Goal: Transaction & Acquisition: Purchase product/service

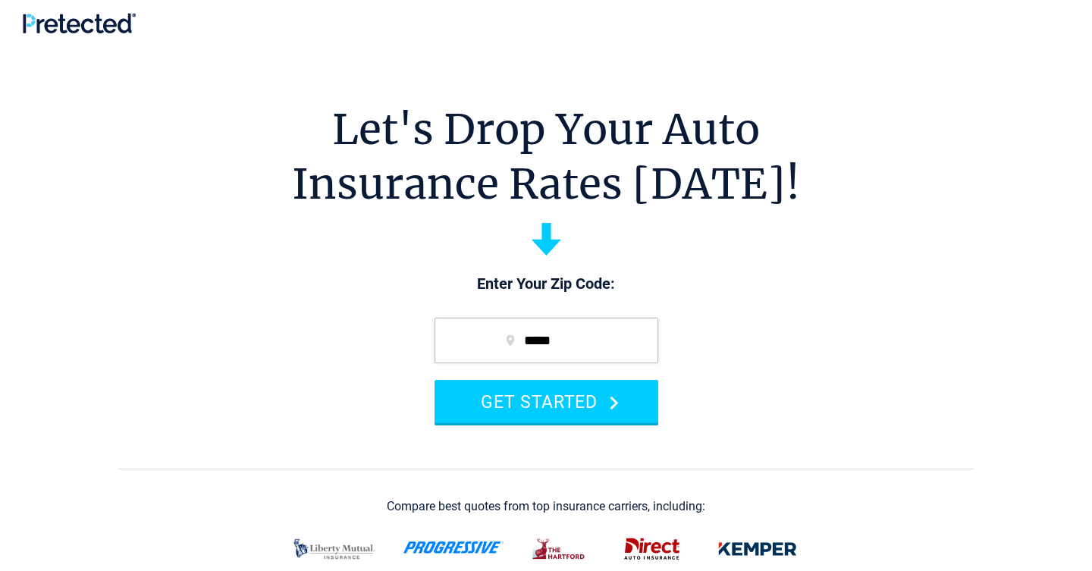
type input "*****"
click at [435, 380] on button "GET STARTED" at bounding box center [547, 401] width 224 height 43
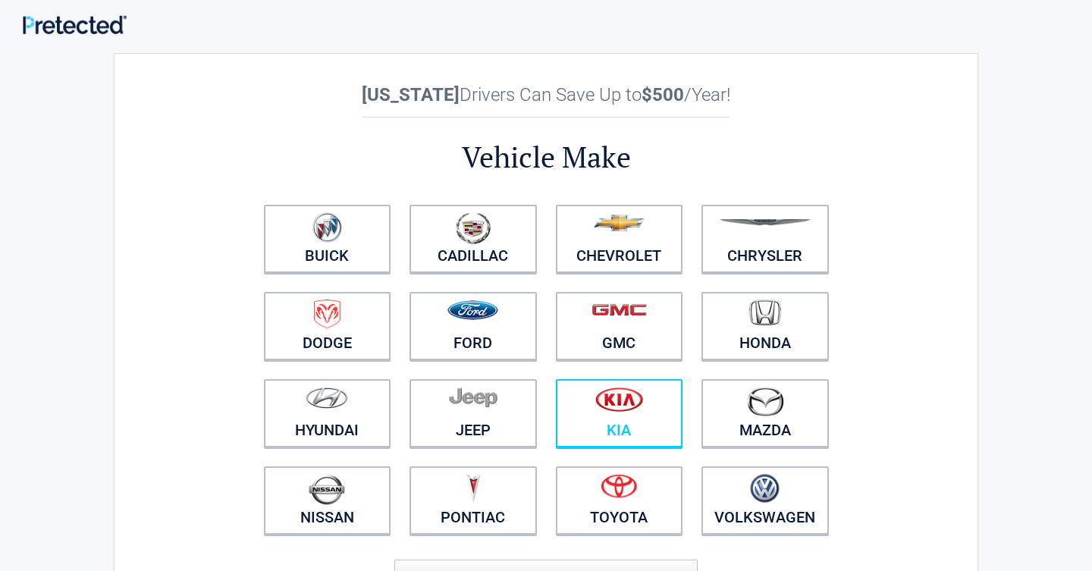
click at [659, 408] on figure at bounding box center [619, 404] width 109 height 34
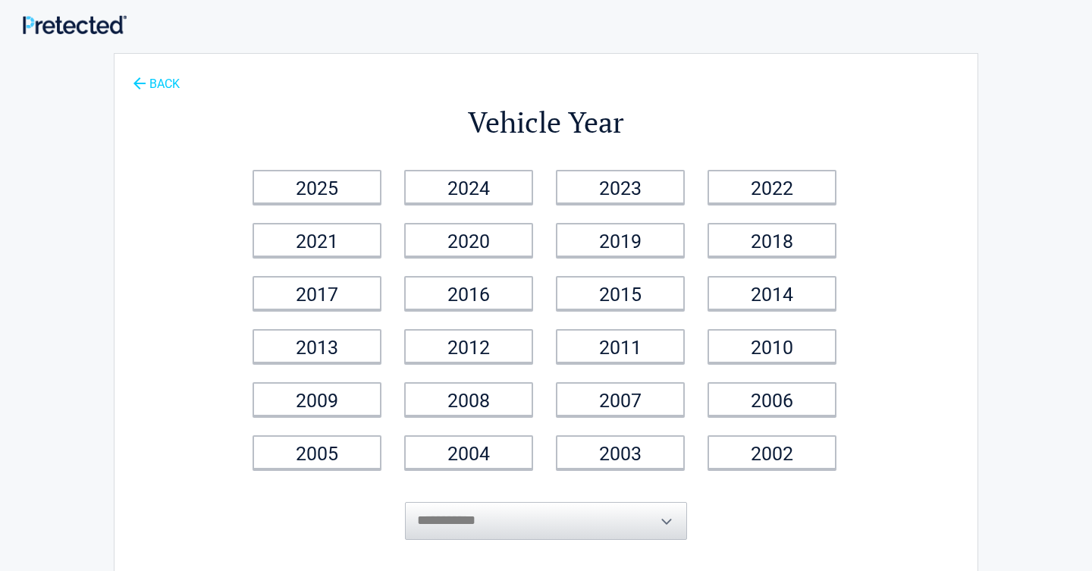
click at [152, 80] on link "BACK" at bounding box center [156, 77] width 53 height 27
